Goal: Understand process/instructions

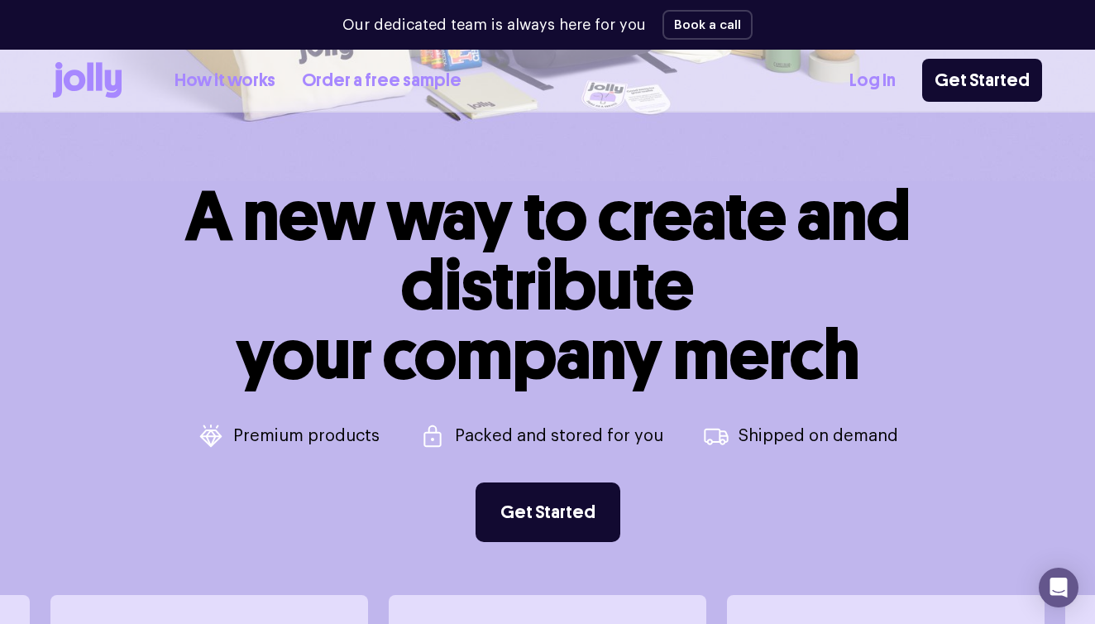
scroll to position [469, 0]
click at [243, 83] on link "How it works" at bounding box center [224, 80] width 101 height 27
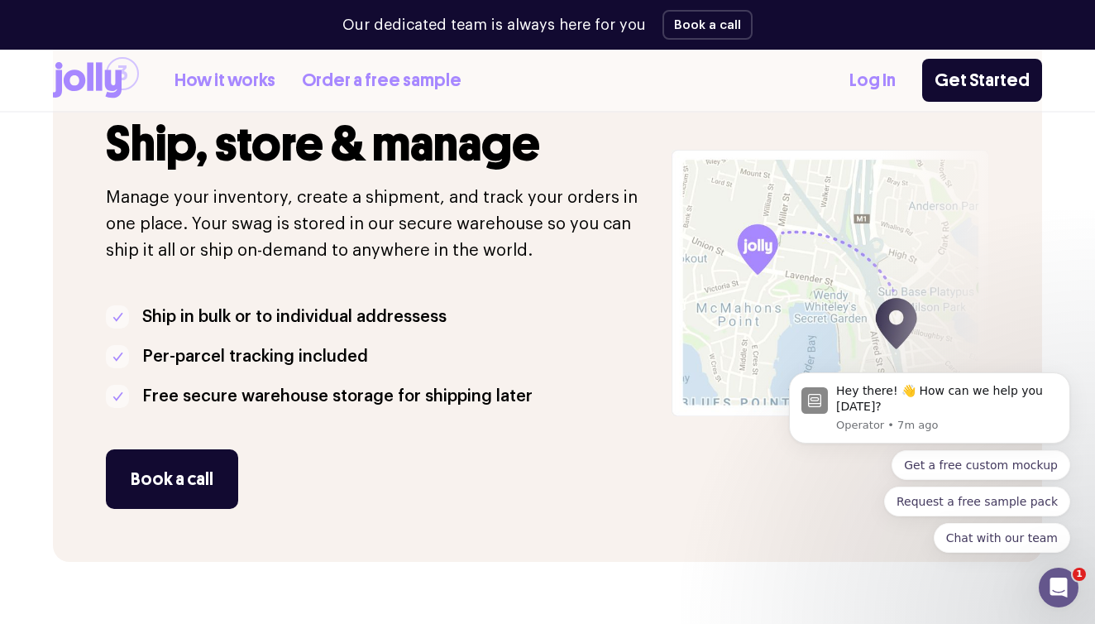
scroll to position [1479, 0]
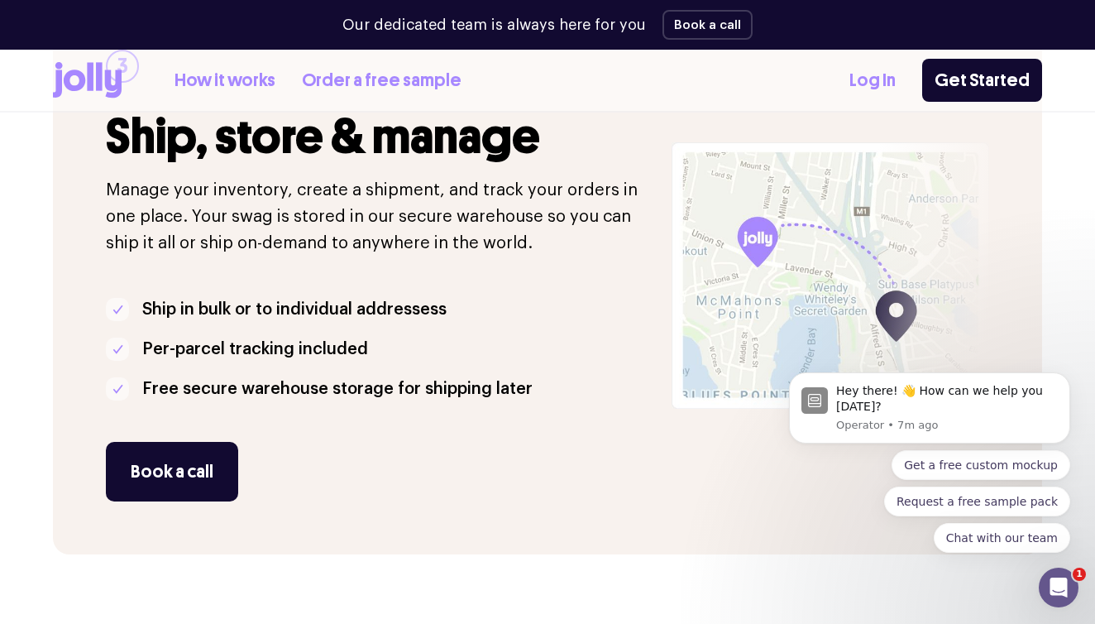
click at [799, 286] on div at bounding box center [918, 275] width 247 height 557
click at [538, 387] on li "Free secure warehouse storage for shipping later" at bounding box center [379, 388] width 546 height 26
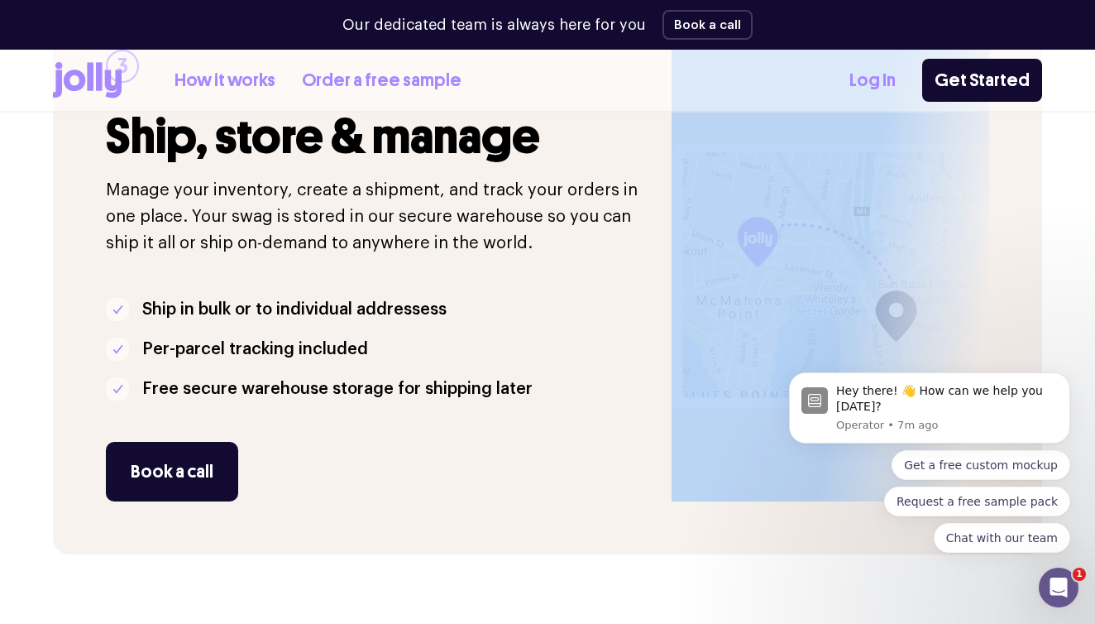
drag, startPoint x: 538, startPoint y: 387, endPoint x: 538, endPoint y: 402, distance: 14.9
click at [538, 389] on li "Free secure warehouse storage for shipping later" at bounding box center [379, 388] width 546 height 26
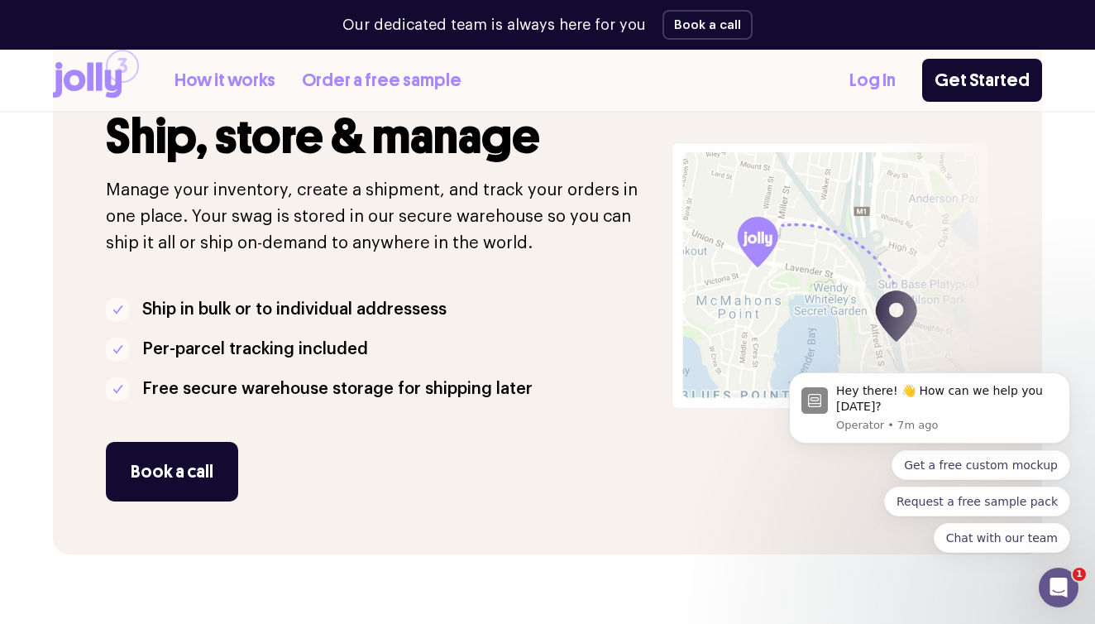
click at [552, 552] on div "3 Ship, store & manage Manage your inventory, create a shipment, and track your…" at bounding box center [547, 275] width 989 height 557
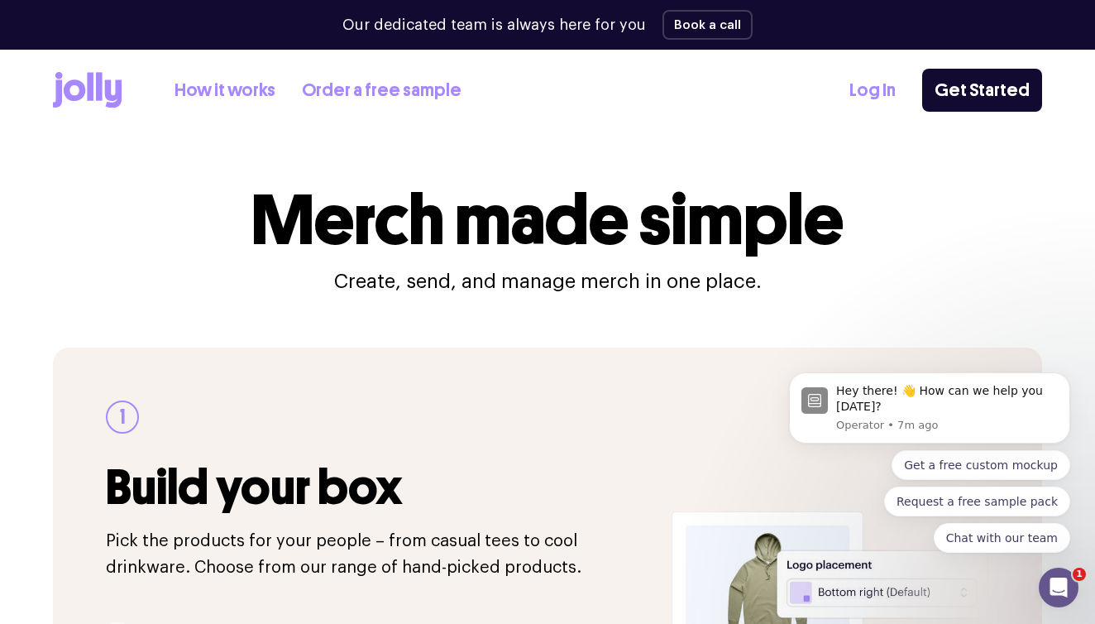
scroll to position [0, 0]
click at [107, 88] on icon at bounding box center [113, 94] width 17 height 28
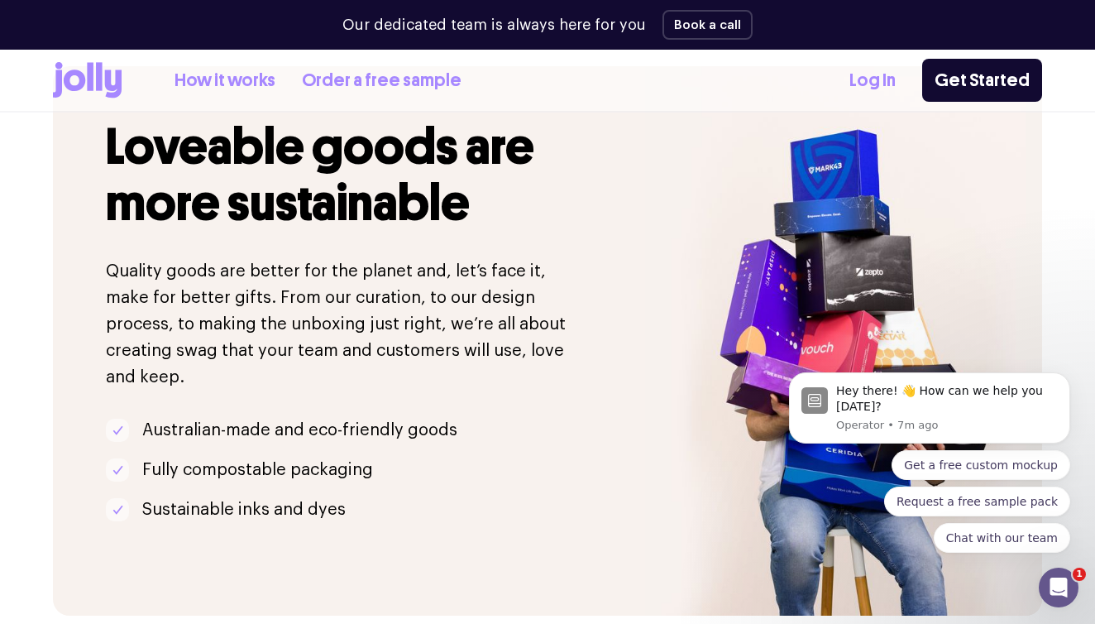
scroll to position [3426, 0]
